Goal: Entertainment & Leisure: Consume media (video, audio)

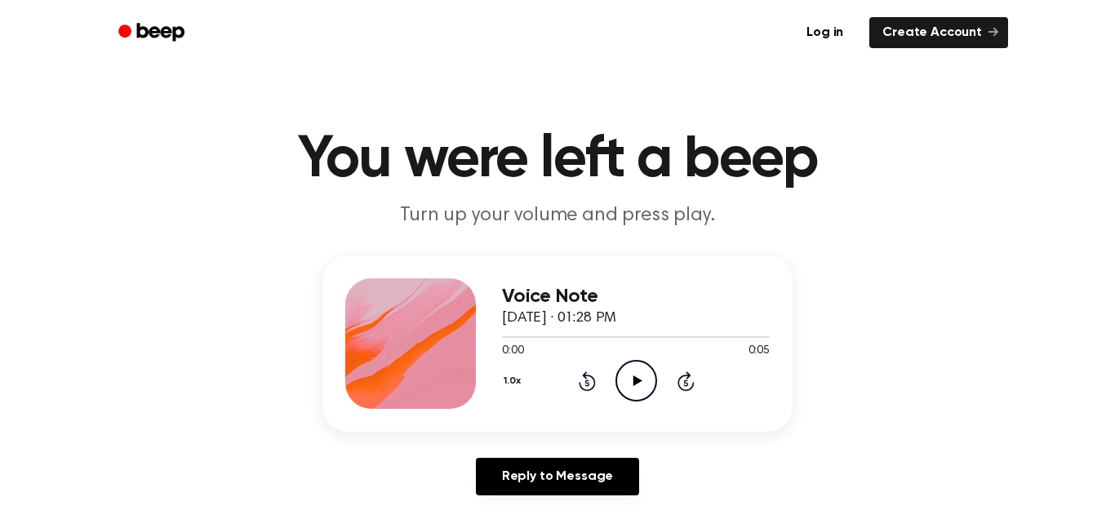
click at [624, 392] on icon "Play Audio" at bounding box center [636, 381] width 42 height 42
click at [640, 378] on icon "Play Audio" at bounding box center [636, 381] width 42 height 42
click at [643, 381] on icon "Play Audio" at bounding box center [636, 381] width 42 height 42
click at [654, 376] on circle at bounding box center [636, 381] width 40 height 40
click at [638, 378] on icon "Play Audio" at bounding box center [636, 381] width 42 height 42
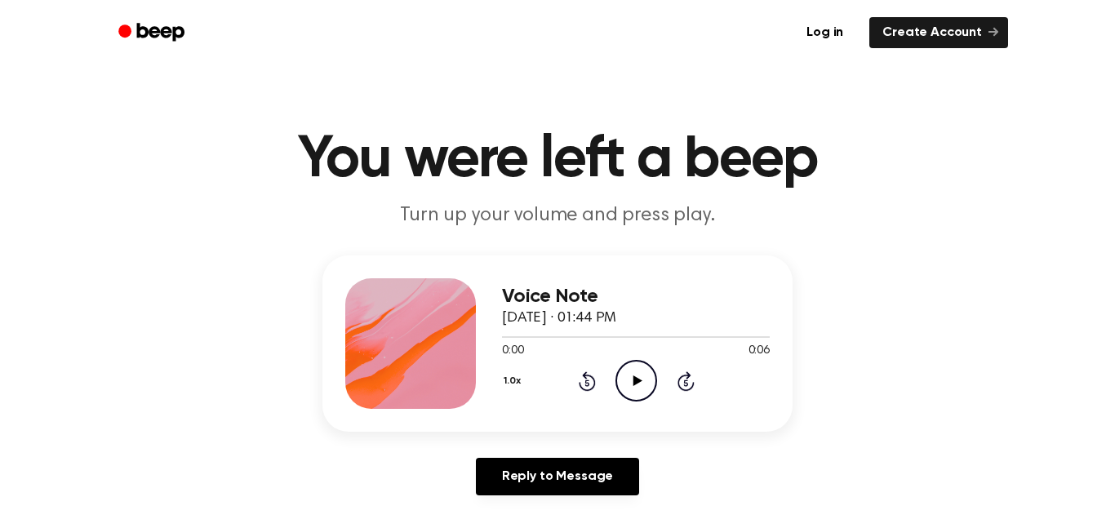
click at [630, 376] on icon "Play Audio" at bounding box center [636, 381] width 42 height 42
click at [627, 383] on icon "Play Audio" at bounding box center [636, 381] width 42 height 42
click at [632, 383] on icon "Play Audio" at bounding box center [636, 381] width 42 height 42
click at [651, 384] on icon "Play Audio" at bounding box center [636, 381] width 42 height 42
click at [639, 370] on icon "Play Audio" at bounding box center [636, 381] width 42 height 42
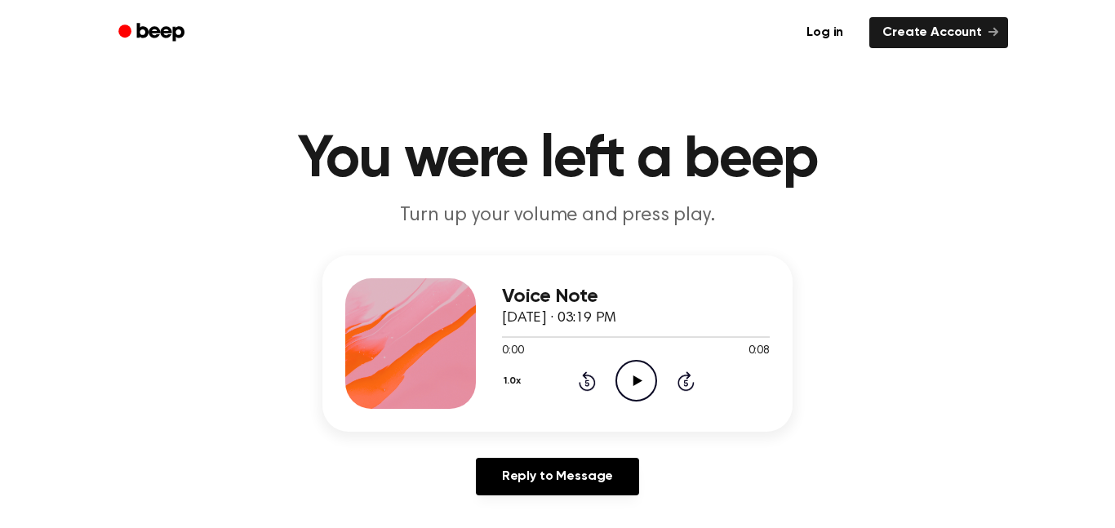
click at [638, 381] on icon at bounding box center [636, 380] width 9 height 11
click at [633, 392] on icon "Play Audio" at bounding box center [636, 381] width 42 height 42
click at [636, 385] on icon "Play Audio" at bounding box center [636, 381] width 42 height 42
click at [623, 384] on icon "Play Audio" at bounding box center [636, 381] width 42 height 42
click at [619, 392] on circle at bounding box center [636, 381] width 40 height 40
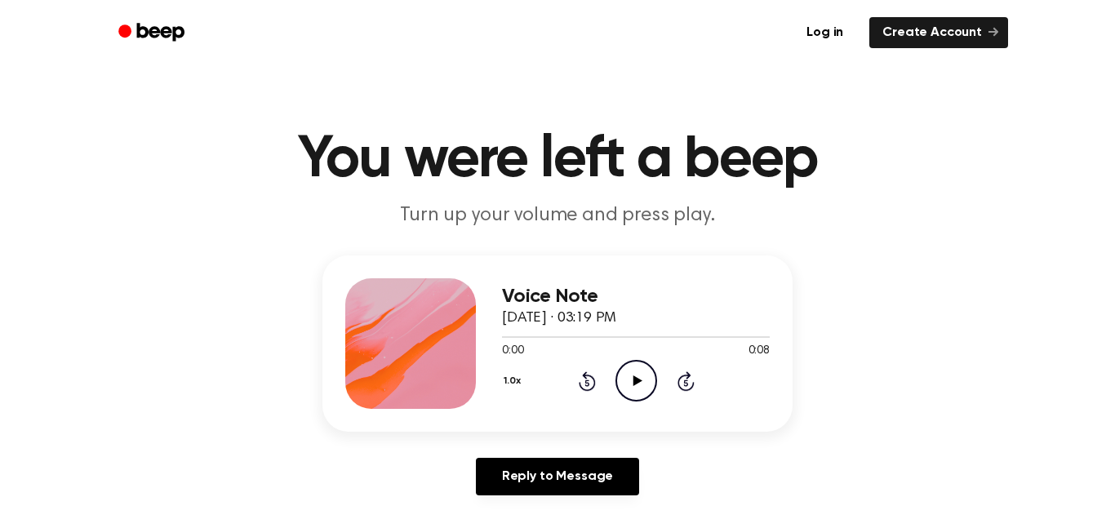
click at [620, 379] on icon "Play Audio" at bounding box center [636, 381] width 42 height 42
